Goal: Transaction & Acquisition: Purchase product/service

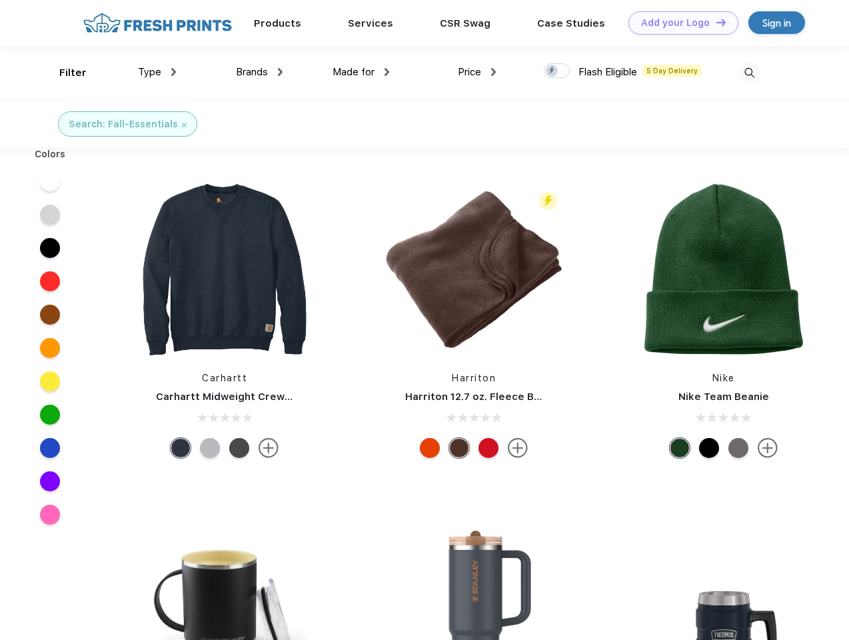
scroll to position [1, 0]
click at [678, 23] on link "Add your Logo Design Tool" at bounding box center [683, 22] width 110 height 23
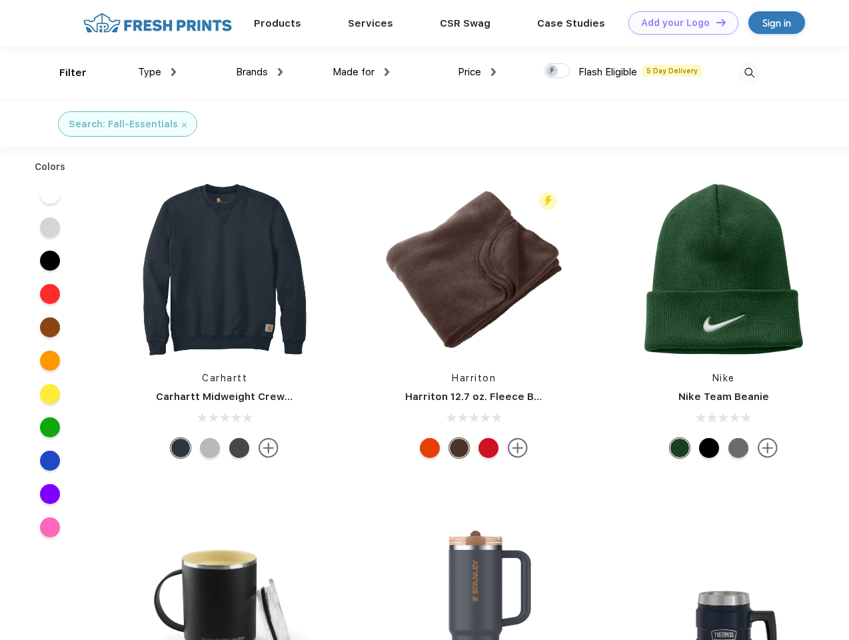
click at [0, 0] on div "Design Tool" at bounding box center [0, 0] width 0 height 0
click at [715, 22] on link "Add your Logo Design Tool" at bounding box center [683, 22] width 110 height 23
click at [64, 73] on div "Filter" at bounding box center [72, 72] width 27 height 15
click at [157, 72] on span "Type" at bounding box center [149, 72] width 23 height 12
click at [259, 72] on span "Brands" at bounding box center [252, 72] width 32 height 12
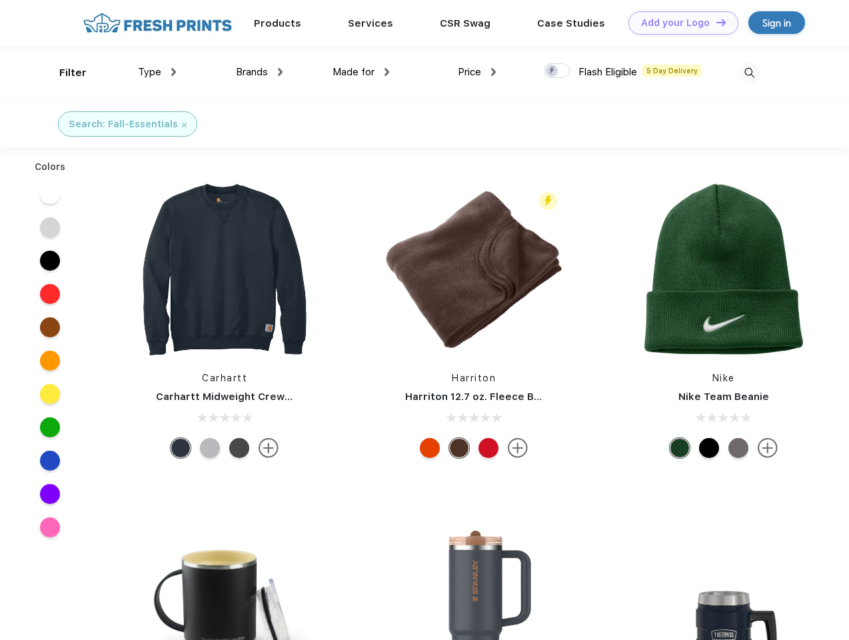
click at [361, 72] on span "Made for" at bounding box center [354, 72] width 42 height 12
click at [477, 72] on span "Price" at bounding box center [469, 72] width 23 height 12
click at [557, 71] on div at bounding box center [557, 70] width 26 height 15
click at [552, 71] on input "checkbox" at bounding box center [548, 67] width 9 height 9
click at [749, 73] on img at bounding box center [749, 73] width 22 height 22
